Goal: Information Seeking & Learning: Learn about a topic

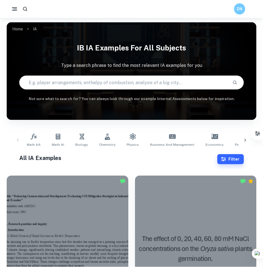
click at [125, 131] on link "Physics" at bounding box center [132, 140] width 17 height 18
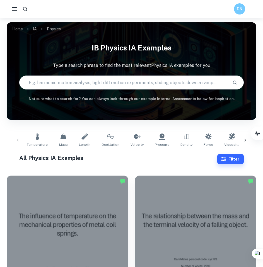
click at [92, 84] on input "text" at bounding box center [124, 83] width 209 height 16
type input "parachute"
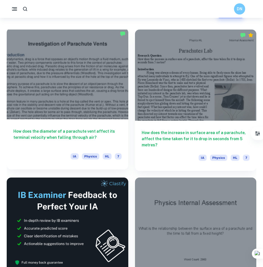
scroll to position [112, 0]
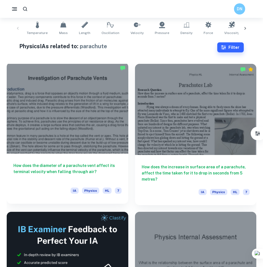
click at [84, 92] on div at bounding box center [68, 108] width 122 height 91
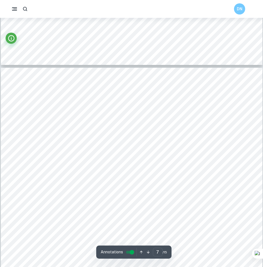
scroll to position [2260, 0]
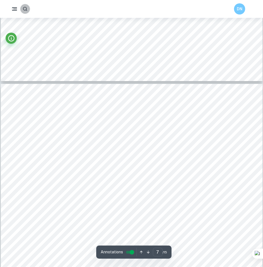
drag, startPoint x: 25, startPoint y: 4, endPoint x: 100, endPoint y: 14, distance: 75.4
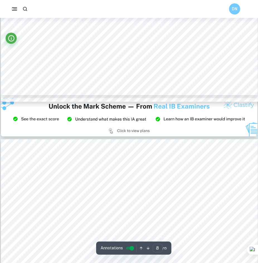
scroll to position [2942, 0]
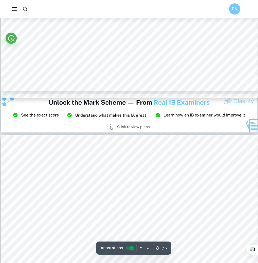
type input "9"
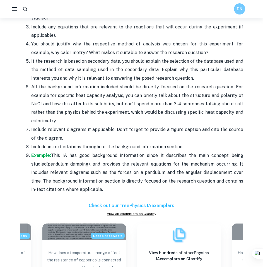
scroll to position [698, 0]
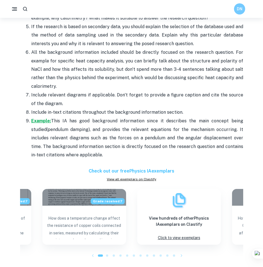
click at [40, 118] on strong "Example:" at bounding box center [41, 120] width 20 height 5
click at [42, 118] on strong "Example:" at bounding box center [41, 120] width 20 height 5
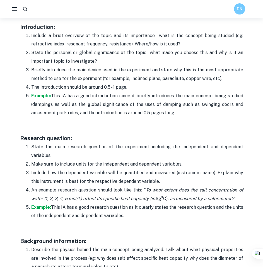
scroll to position [391, 0]
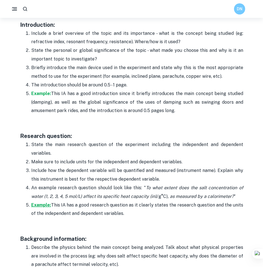
click at [40, 204] on strong "Example:" at bounding box center [41, 205] width 20 height 5
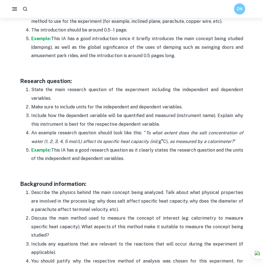
scroll to position [447, 0]
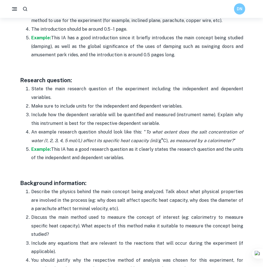
click at [42, 77] on h3 "Research question:" at bounding box center [131, 80] width 223 height 8
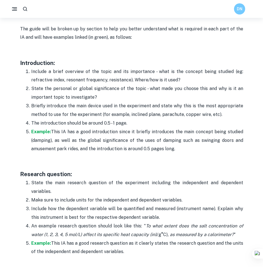
scroll to position [307, 0]
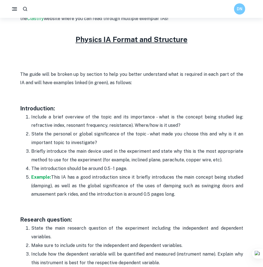
click at [34, 92] on p at bounding box center [131, 91] width 223 height 8
drag, startPoint x: 18, startPoint y: 108, endPoint x: 168, endPoint y: 107, distance: 149.9
click at [65, 189] on p "Example: This IA has a good introduction since it briefly introduces the main c…" at bounding box center [137, 185] width 212 height 25
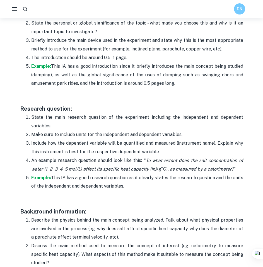
scroll to position [419, 0]
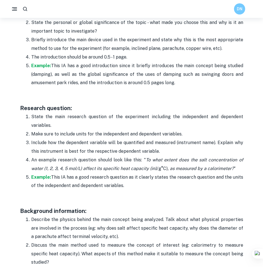
drag, startPoint x: 28, startPoint y: 109, endPoint x: 181, endPoint y: 189, distance: 172.2
copy div "Research question: State the main research question of the experiment including…"
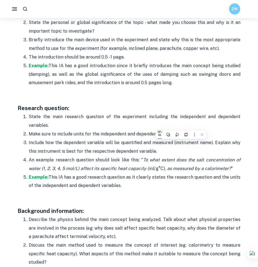
click at [116, 100] on p at bounding box center [129, 100] width 223 height 8
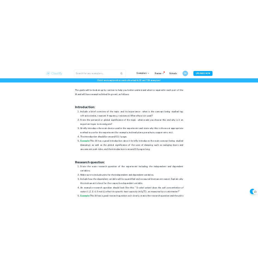
scroll to position [363, 0]
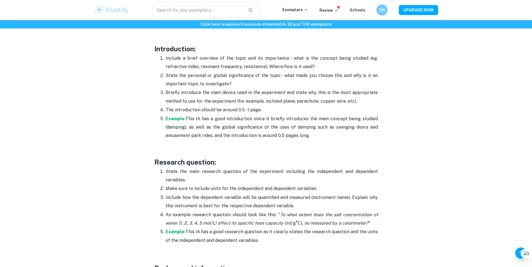
drag, startPoint x: 154, startPoint y: 164, endPoint x: 270, endPoint y: 241, distance: 139.1
copy div "Research question: State the main research question of the experiment including…"
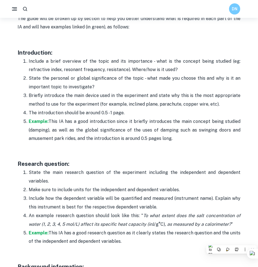
click at [174, 188] on p "Make sure to include units for the independent and dependent variables." at bounding box center [135, 190] width 212 height 8
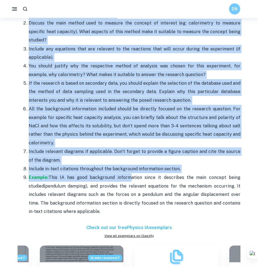
scroll to position [642, 0]
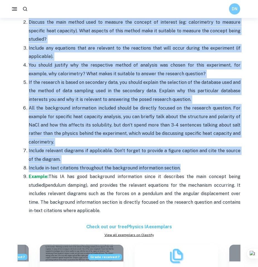
drag, startPoint x: 16, startPoint y: 71, endPoint x: 185, endPoint y: 161, distance: 191.3
copy div "Background information: Describe the physics behind the main concept being anal…"
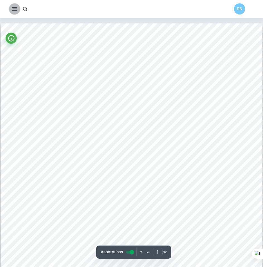
click at [13, 7] on icon "button" at bounding box center [14, 9] width 7 height 7
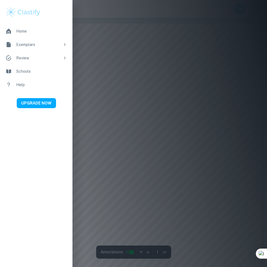
click at [13, 8] on img at bounding box center [23, 12] width 35 height 11
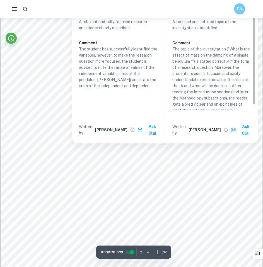
scroll to position [84, 0]
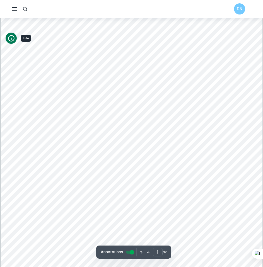
click at [12, 39] on icon "Info" at bounding box center [12, 39] width 8 height 8
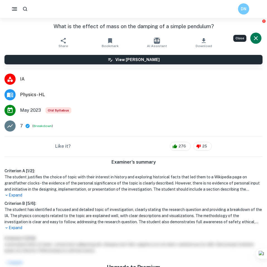
click at [256, 37] on icon "Close" at bounding box center [256, 38] width 7 height 7
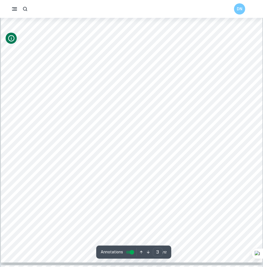
scroll to position [865, 0]
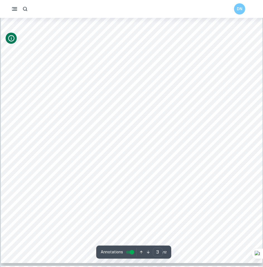
click at [17, 7] on icon "button" at bounding box center [14, 9] width 7 height 7
type input "1"
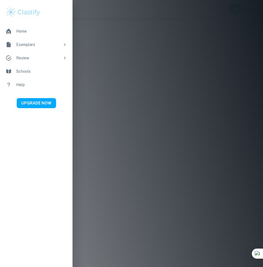
click at [33, 43] on div "Exemplars" at bounding box center [38, 45] width 44 height 6
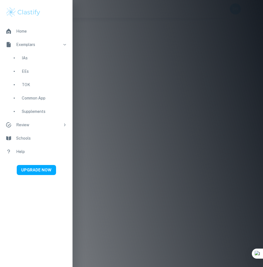
click at [38, 55] on div "IAs" at bounding box center [44, 58] width 45 height 6
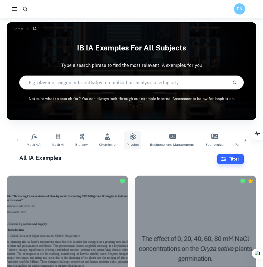
click at [131, 141] on link "Physics" at bounding box center [132, 140] width 17 height 18
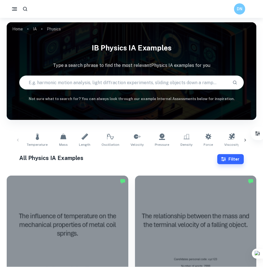
click at [105, 83] on input "text" at bounding box center [124, 83] width 209 height 16
type input "parachute"
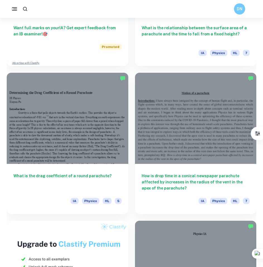
scroll to position [419, 0]
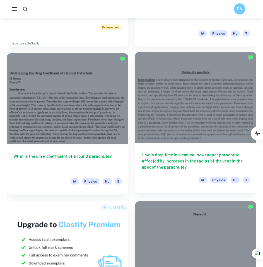
click at [164, 108] on div at bounding box center [196, 97] width 122 height 91
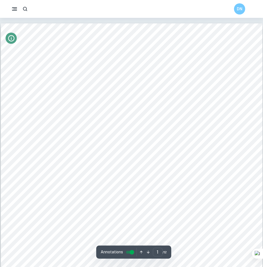
click at [11, 35] on icon "Info" at bounding box center [11, 38] width 6 height 6
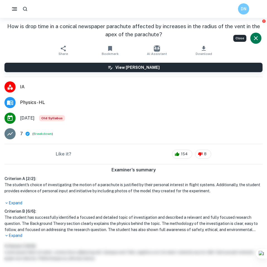
click at [251, 39] on button "Close" at bounding box center [256, 38] width 11 height 11
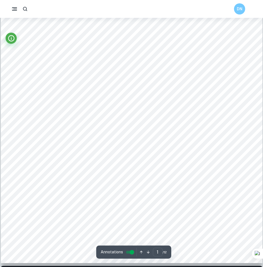
scroll to position [140, 0]
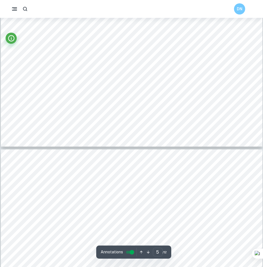
type input "6"
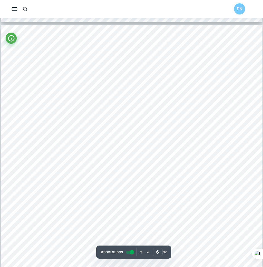
scroll to position [1936, 0]
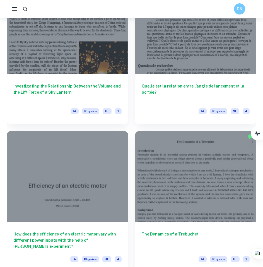
scroll to position [1106, 0]
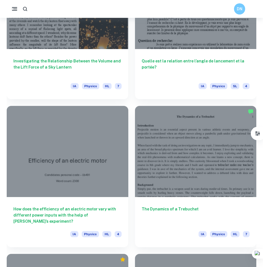
click at [13, 6] on icon "button" at bounding box center [14, 9] width 7 height 7
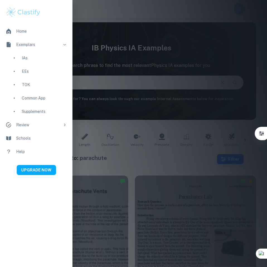
click at [23, 31] on div "Home" at bounding box center [41, 31] width 51 height 6
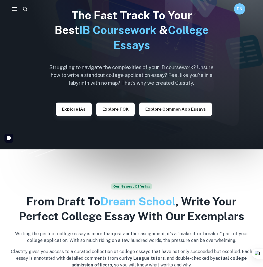
scroll to position [28, 0]
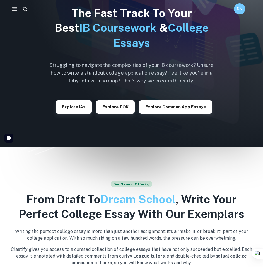
click at [15, 10] on g "button" at bounding box center [14, 8] width 5 height 3
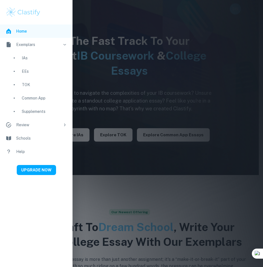
scroll to position [0, 0]
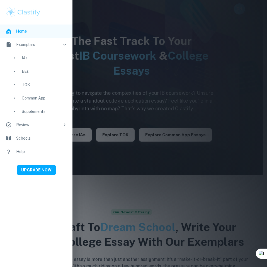
click at [167, 17] on div at bounding box center [133, 133] width 267 height 267
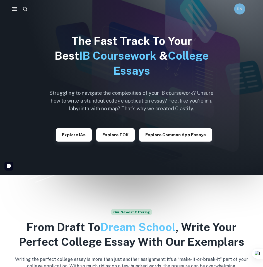
click at [242, 6] on div "DN" at bounding box center [239, 8] width 11 height 11
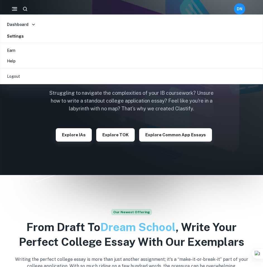
click at [26, 23] on h6 "Dashboard" at bounding box center [17, 24] width 21 height 6
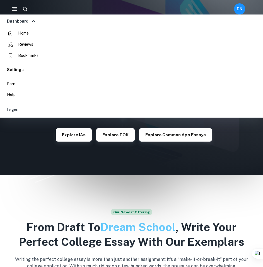
click at [32, 59] on li "Bookmarks" at bounding box center [132, 55] width 259 height 11
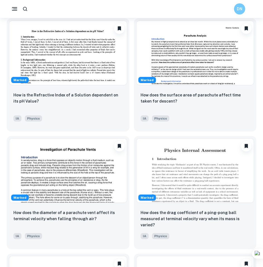
scroll to position [28, 0]
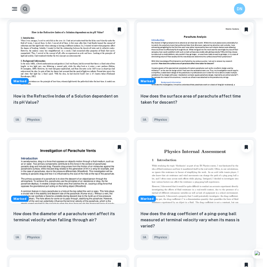
click at [27, 8] on icon "button" at bounding box center [25, 9] width 6 height 6
type input "drag coefficient parachute"
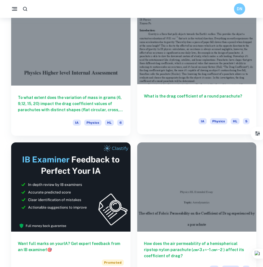
scroll to position [69, 0]
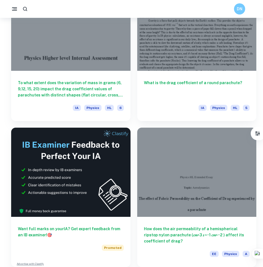
scroll to position [18, 0]
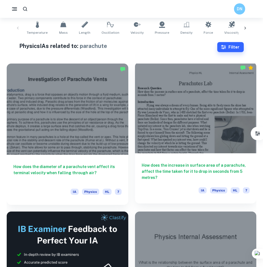
scroll to position [112, 0]
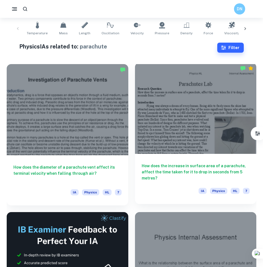
click at [157, 114] on div at bounding box center [196, 108] width 122 height 91
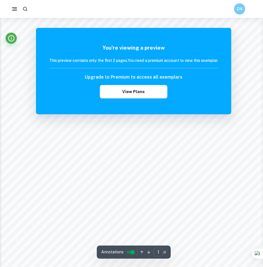
scroll to position [474, 0]
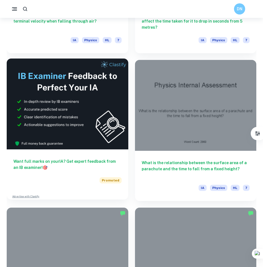
scroll to position [269, 0]
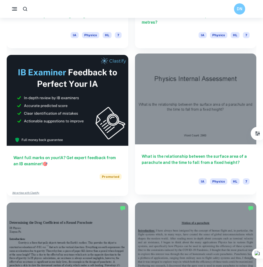
click at [167, 109] on div at bounding box center [196, 99] width 122 height 91
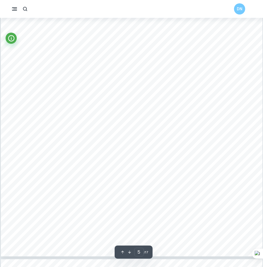
scroll to position [1581, 0]
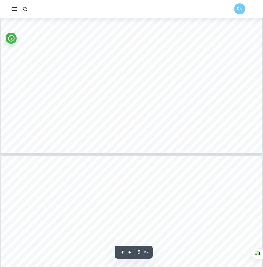
type input "6"
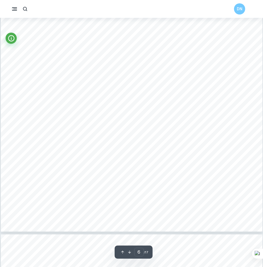
scroll to position [1914, 0]
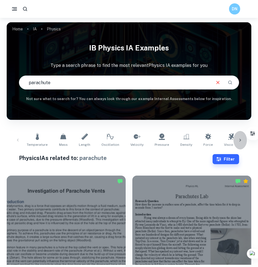
click at [242, 140] on icon at bounding box center [241, 141] width 6 height 6
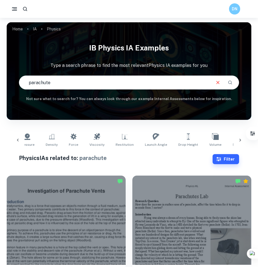
scroll to position [0, 205]
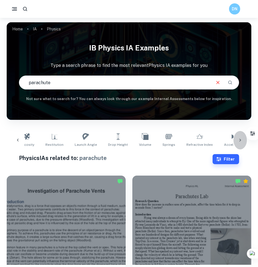
click at [242, 140] on icon at bounding box center [241, 141] width 6 height 6
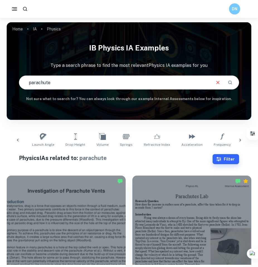
scroll to position [0, 316]
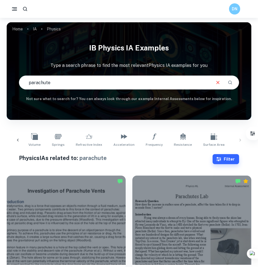
click at [242, 140] on div "Temperature Mass Length Oscillation Velocity Pressure Density Force Viscosity R…" at bounding box center [129, 140] width 236 height 18
drag, startPoint x: 160, startPoint y: 83, endPoint x: 17, endPoint y: 81, distance: 143.2
click at [27, 80] on input "parachute" at bounding box center [114, 83] width 191 height 16
type input "drag coefficient"
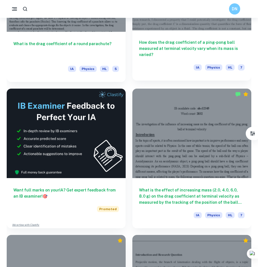
scroll to position [167, 0]
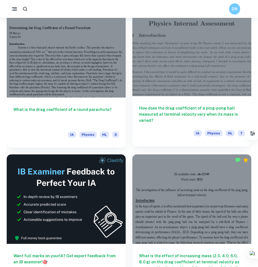
click at [219, 86] on div at bounding box center [192, 51] width 119 height 89
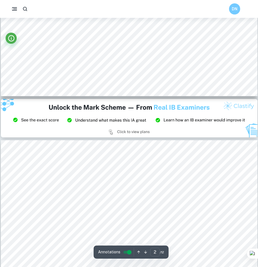
scroll to position [698, 0]
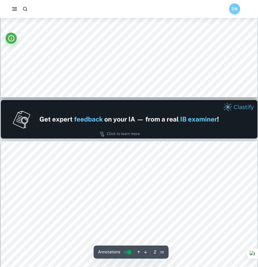
type input "1"
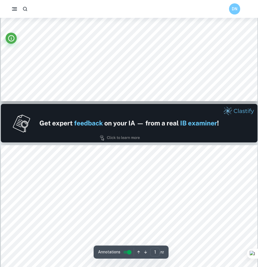
scroll to position [223, 0]
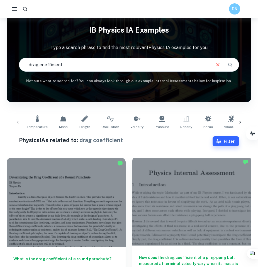
scroll to position [102, 0]
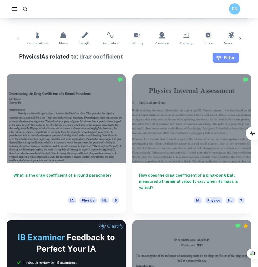
click at [230, 55] on button "Filter" at bounding box center [226, 58] width 27 height 10
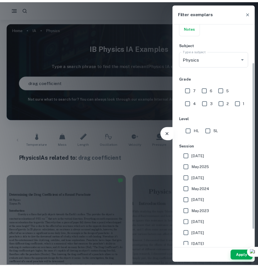
scroll to position [56, 0]
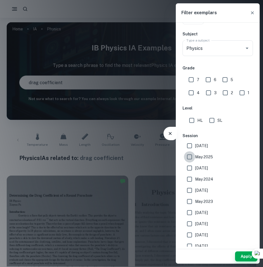
click at [190, 160] on input "May 2025" at bounding box center [189, 157] width 11 height 11
checkbox input "true"
click at [240, 253] on button "Apply" at bounding box center [246, 257] width 22 height 10
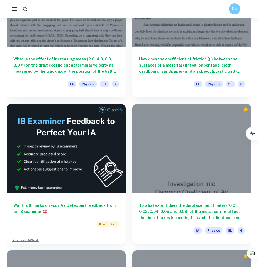
scroll to position [213, 0]
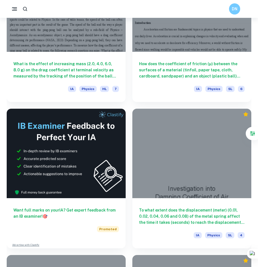
click at [253, 134] on icon "Filter" at bounding box center [253, 134] width 6 height 6
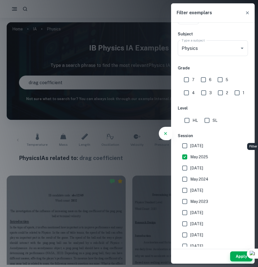
scroll to position [0, 0]
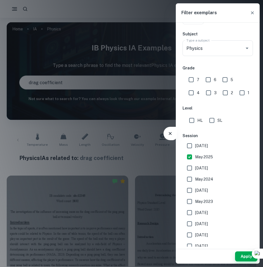
click at [195, 81] on input "7" at bounding box center [190, 79] width 11 height 11
checkbox input "true"
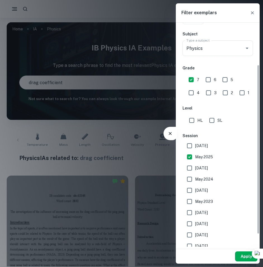
click at [242, 258] on button "Apply" at bounding box center [246, 257] width 22 height 10
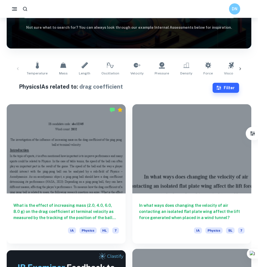
scroll to position [56, 0]
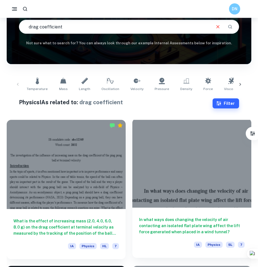
click at [198, 170] on div at bounding box center [192, 163] width 119 height 89
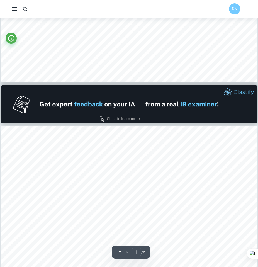
type input "2"
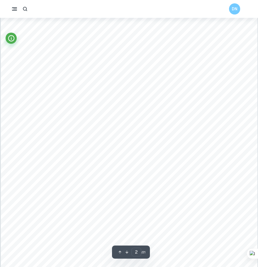
scroll to position [391, 0]
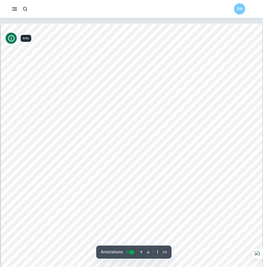
click at [11, 38] on icon "Info" at bounding box center [12, 39] width 8 height 8
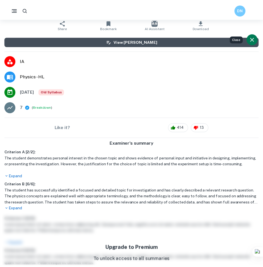
scroll to position [28, 0]
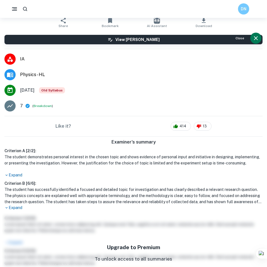
click at [257, 40] on icon "Close" at bounding box center [256, 38] width 7 height 7
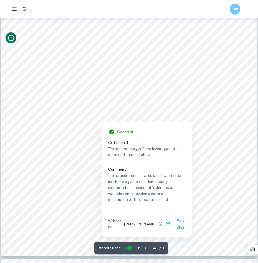
scroll to position [1340, 0]
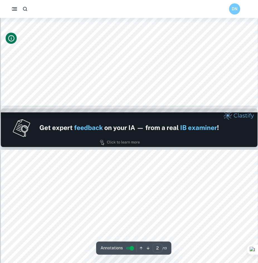
type input "1"
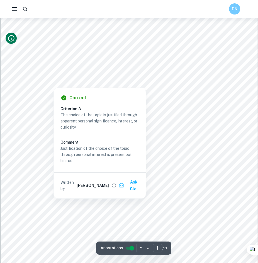
scroll to position [0, 0]
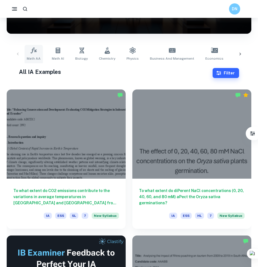
scroll to position [112, 0]
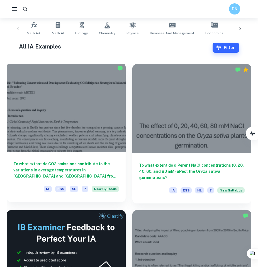
click at [41, 92] on div at bounding box center [66, 107] width 119 height 89
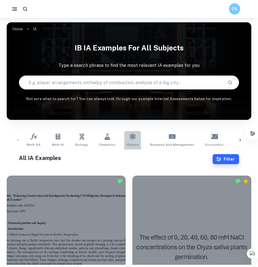
click at [127, 143] on span "Physics" at bounding box center [133, 144] width 12 height 5
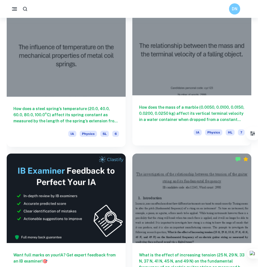
scroll to position [195, 0]
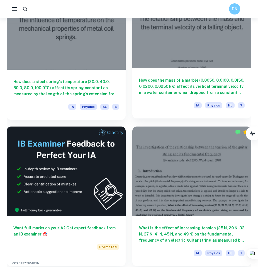
click at [187, 51] on div at bounding box center [192, 23] width 119 height 89
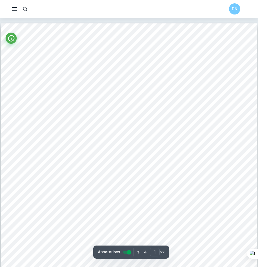
scroll to position [28, 0]
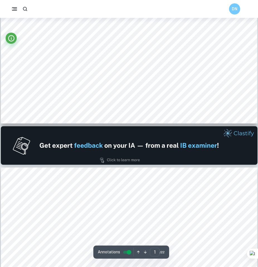
type input "2"
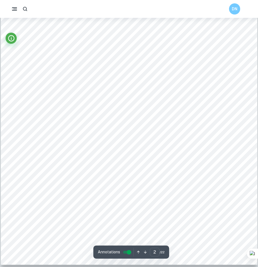
scroll to position [530, 0]
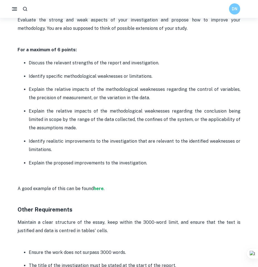
scroll to position [1172, 0]
